Goal: Find specific page/section: Find specific page/section

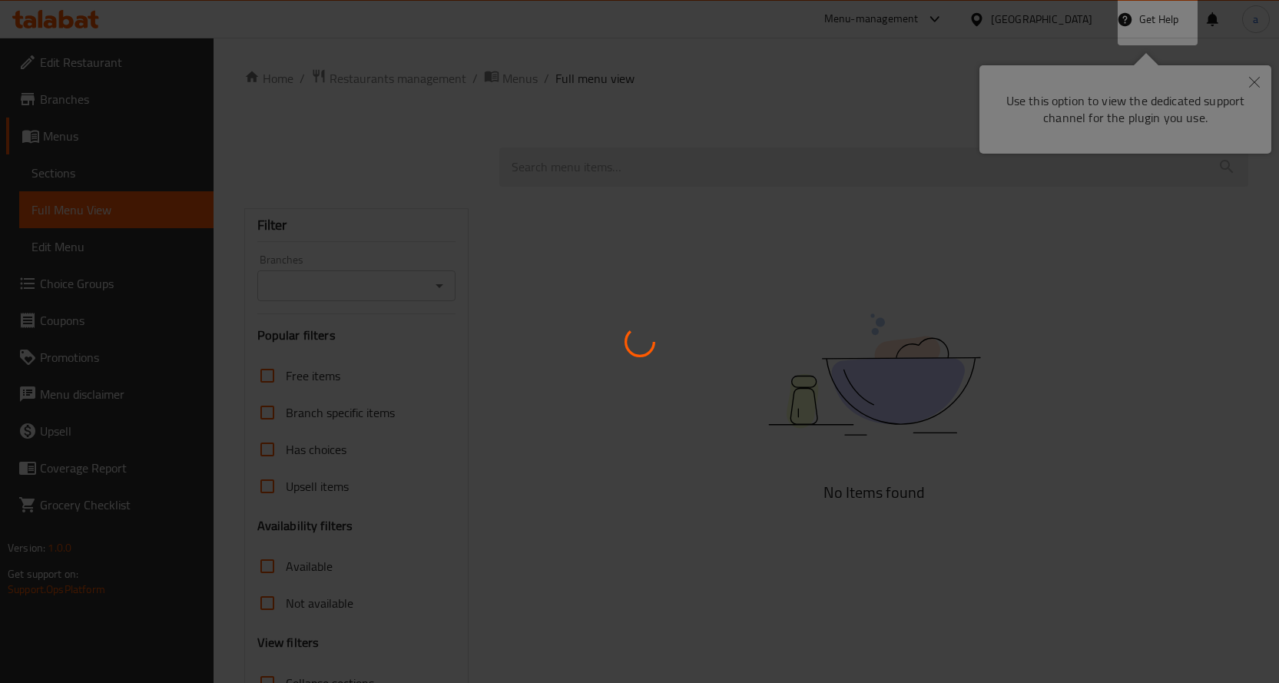
click at [1255, 80] on div at bounding box center [639, 341] width 1279 height 683
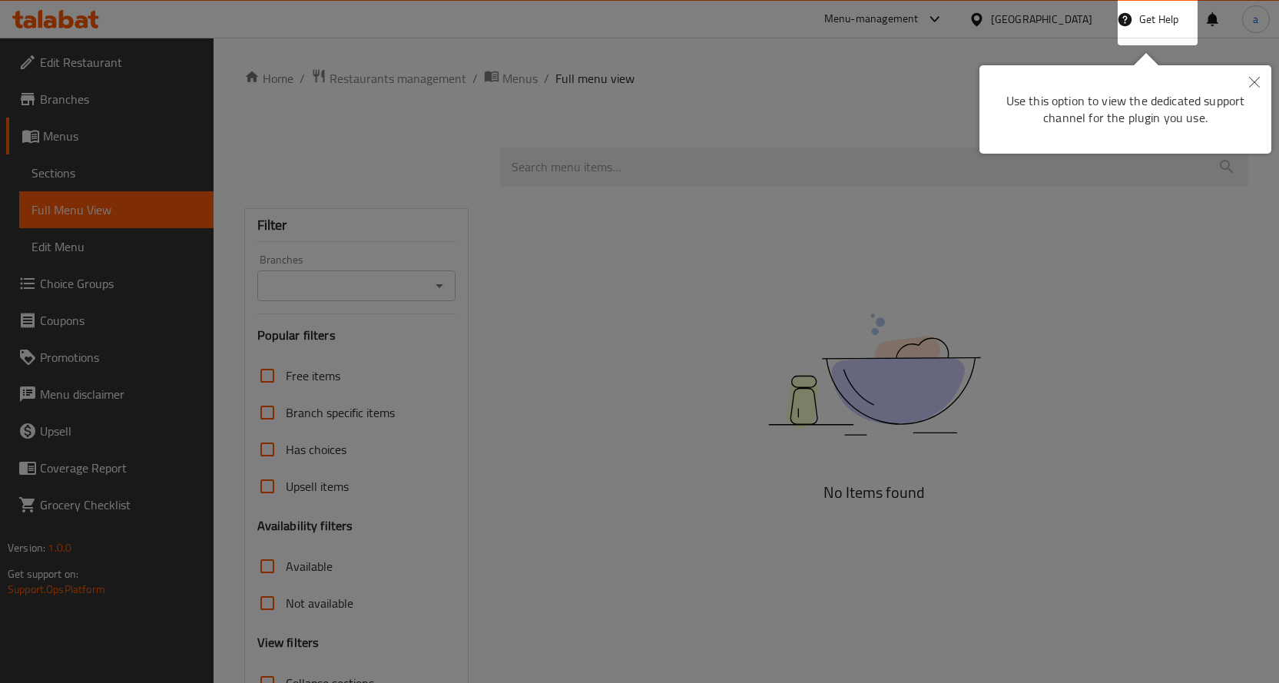
drag, startPoint x: 556, startPoint y: 191, endPoint x: 1289, endPoint y: 145, distance: 734.9
click at [557, 192] on div at bounding box center [639, 341] width 1279 height 683
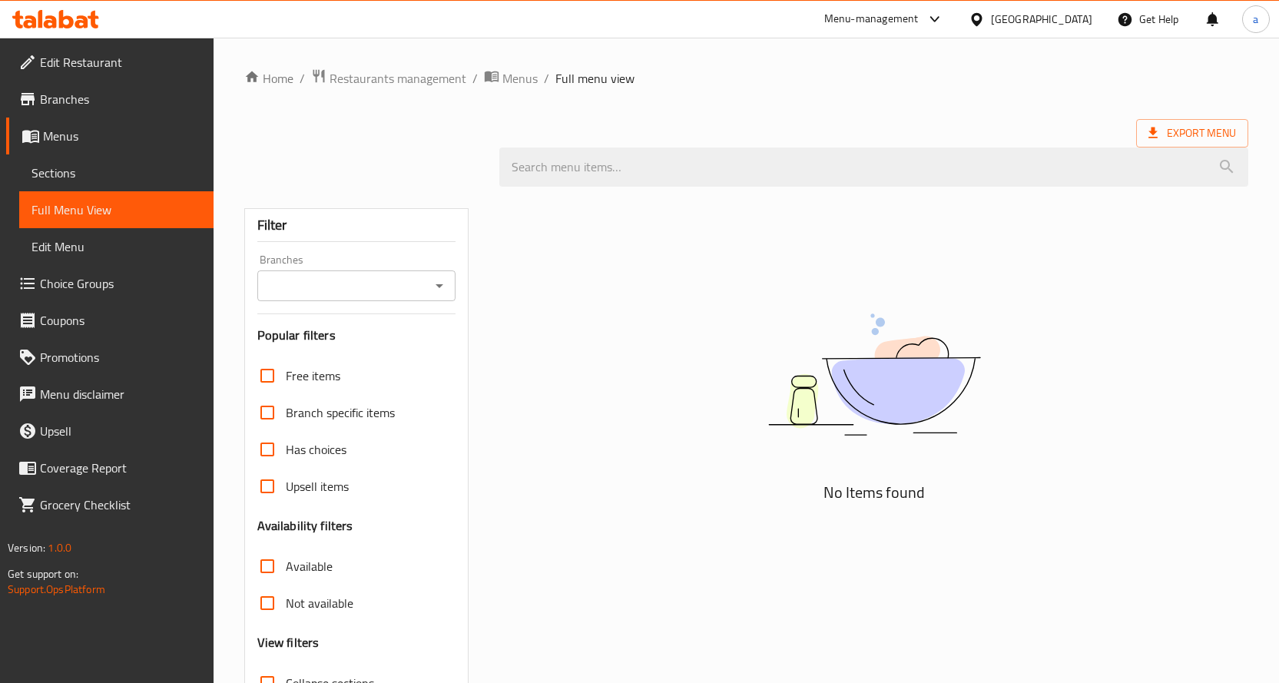
click at [1025, 15] on div "[GEOGRAPHIC_DATA]" at bounding box center [1041, 19] width 101 height 17
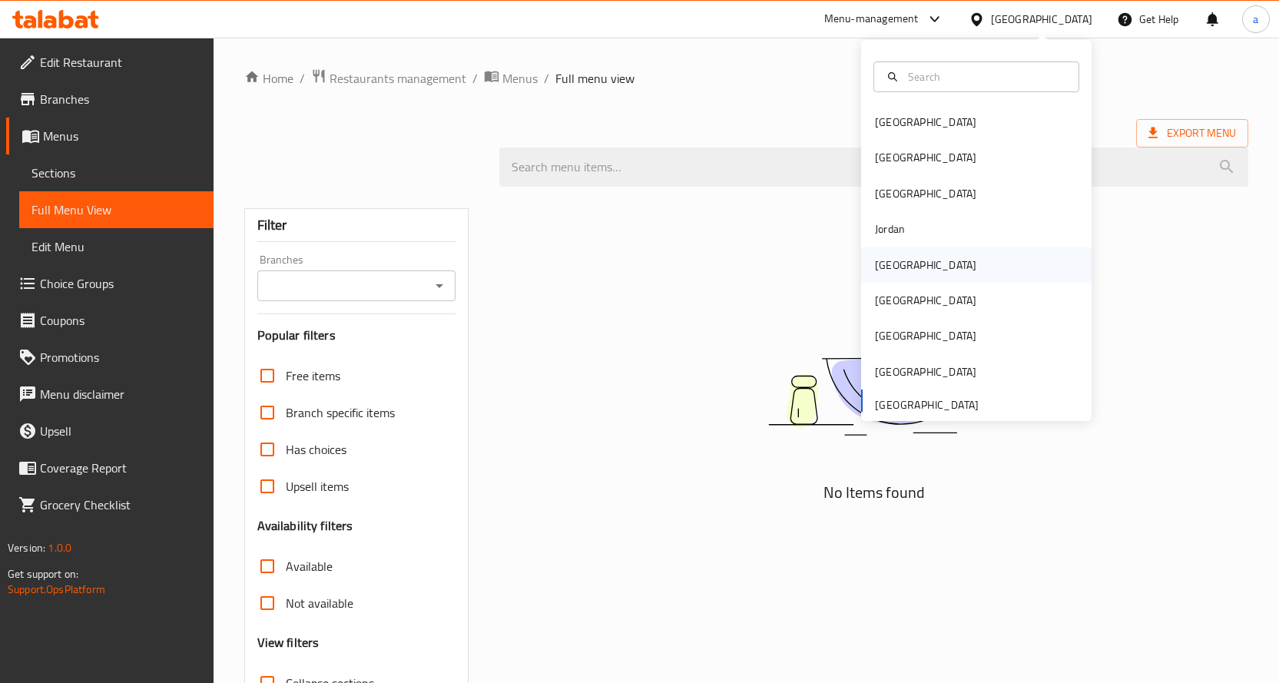
click at [881, 271] on div "[GEOGRAPHIC_DATA]" at bounding box center [925, 265] width 101 height 17
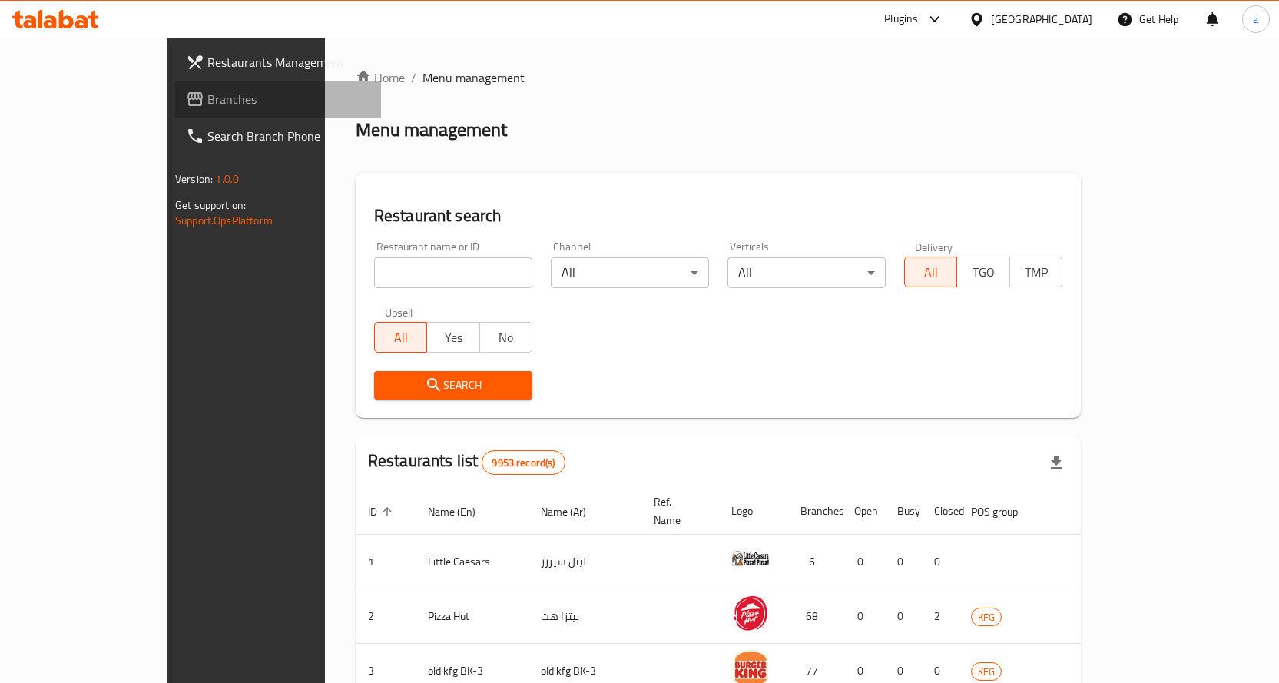
click at [207, 104] on span "Branches" at bounding box center [287, 99] width 161 height 18
